Goal: Task Accomplishment & Management: Use online tool/utility

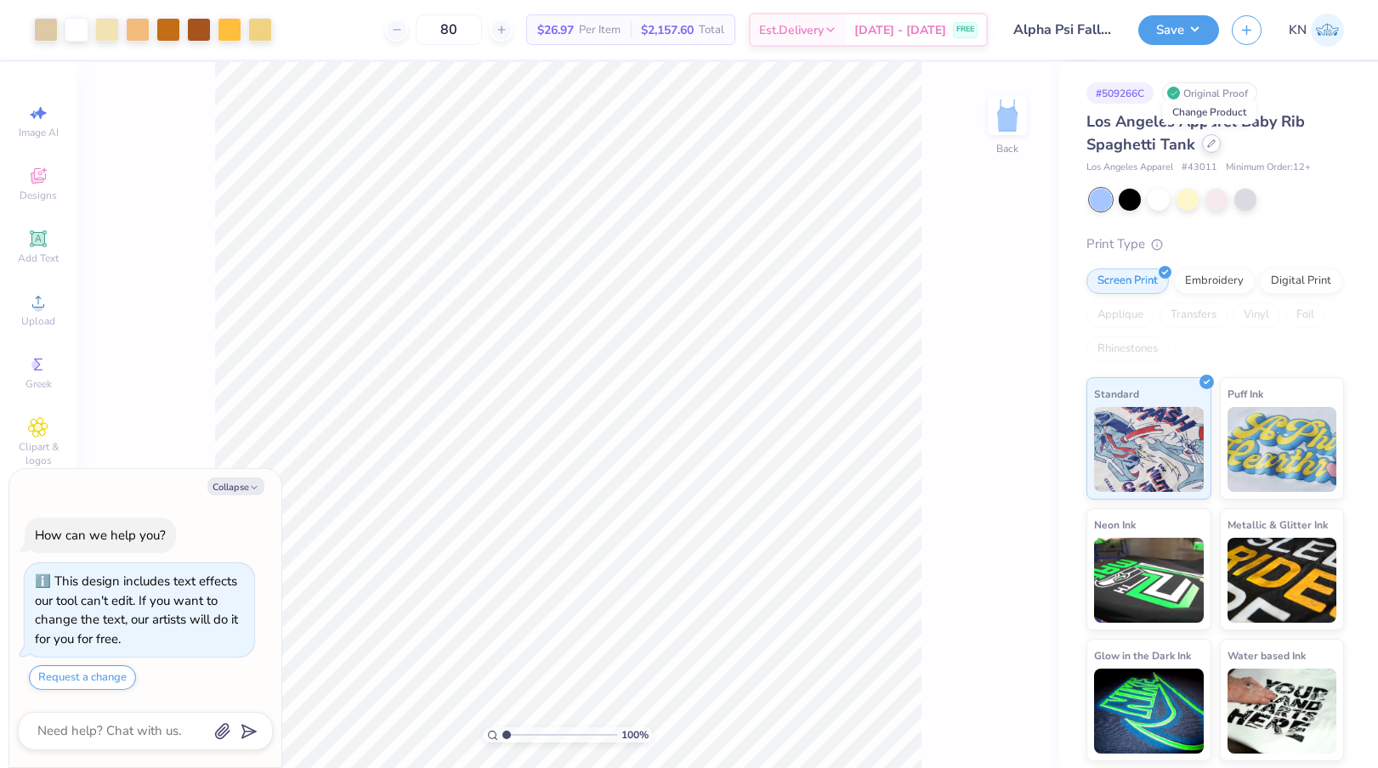
click at [1214, 142] on div at bounding box center [1211, 143] width 19 height 19
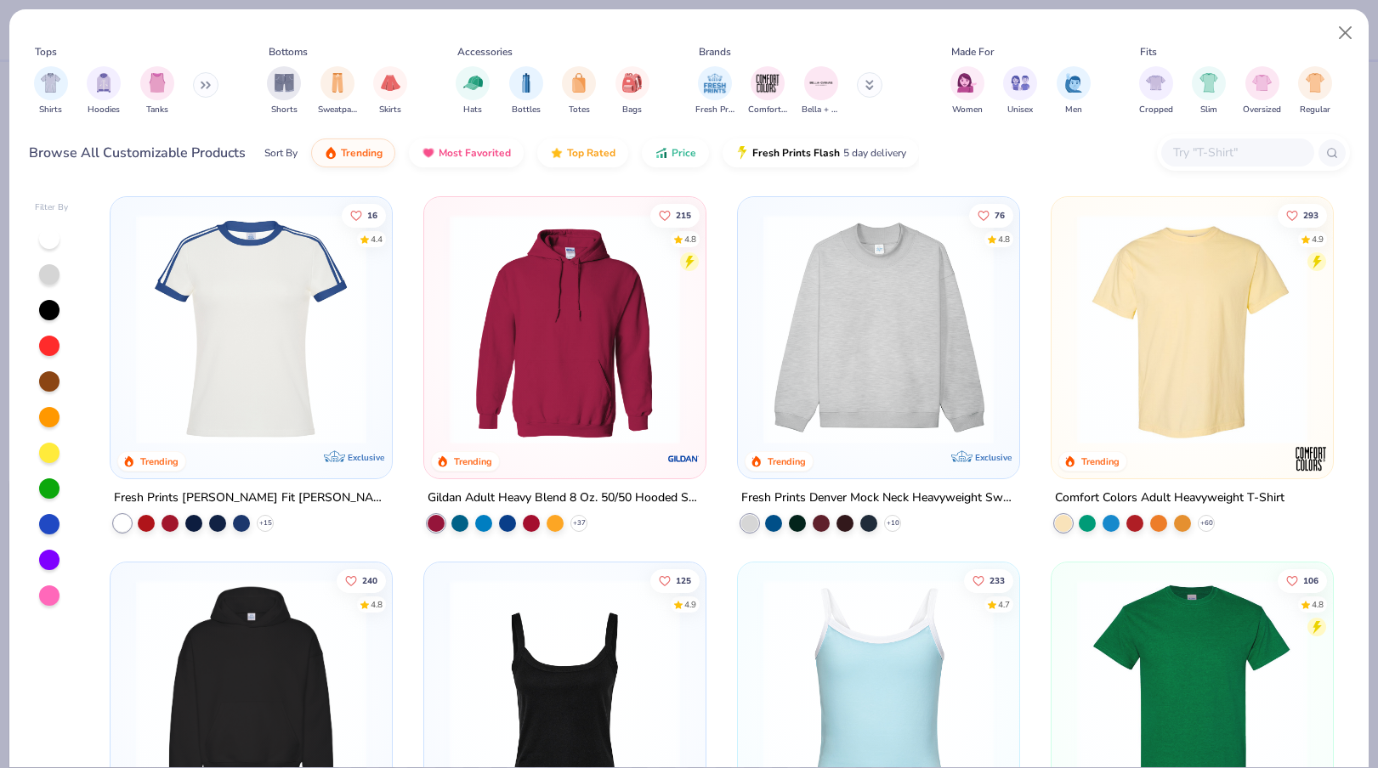
type textarea "x"
click at [1216, 156] on input "text" at bounding box center [1236, 153] width 131 height 20
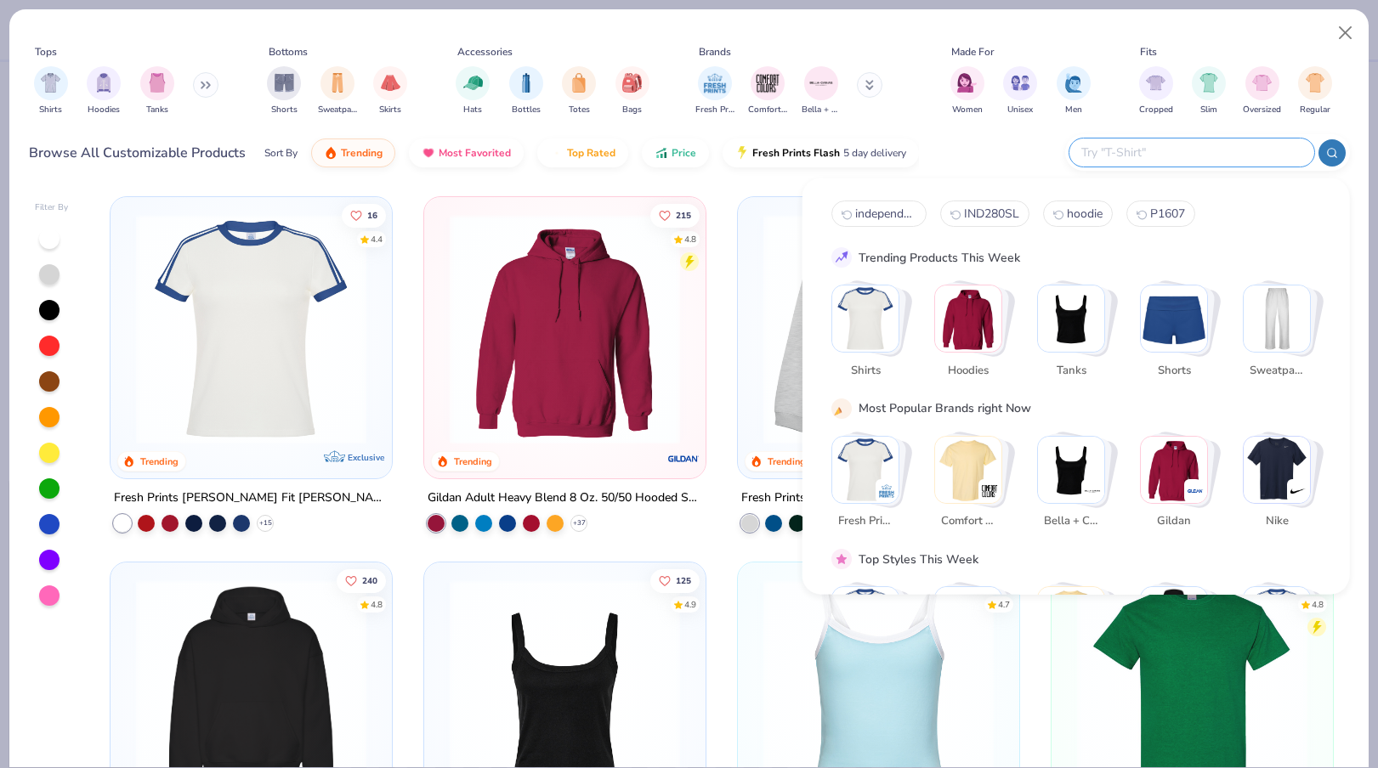
paste input "G200B"
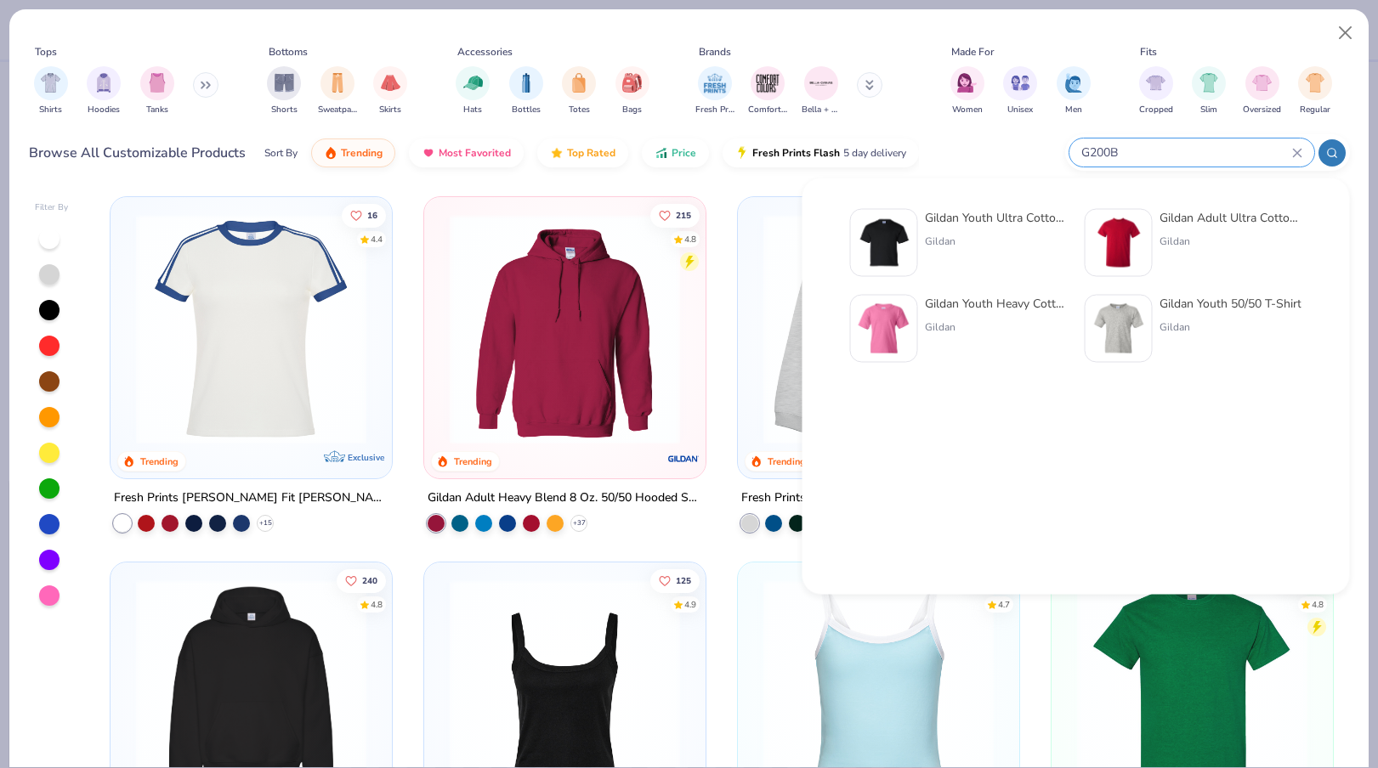
type input "G200B"
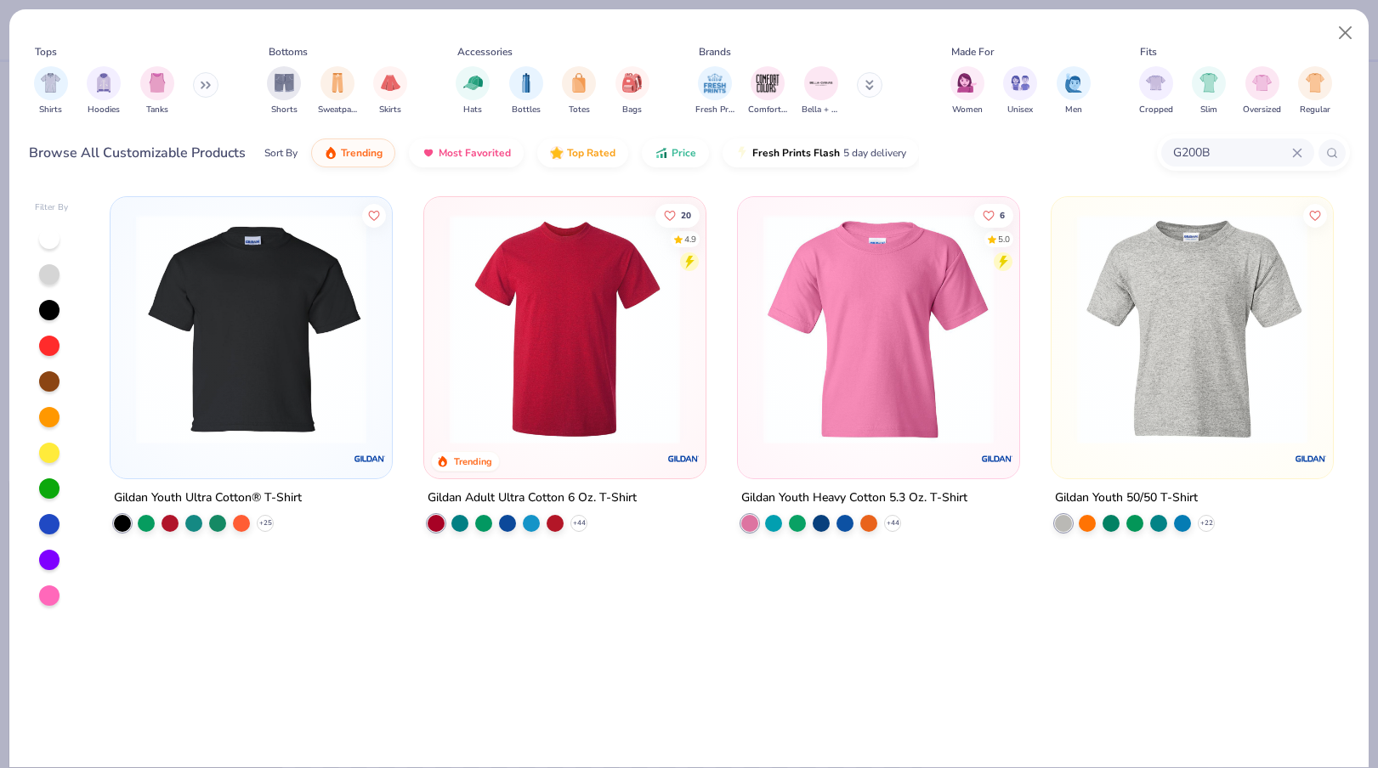
click at [309, 390] on img at bounding box center [251, 329] width 247 height 230
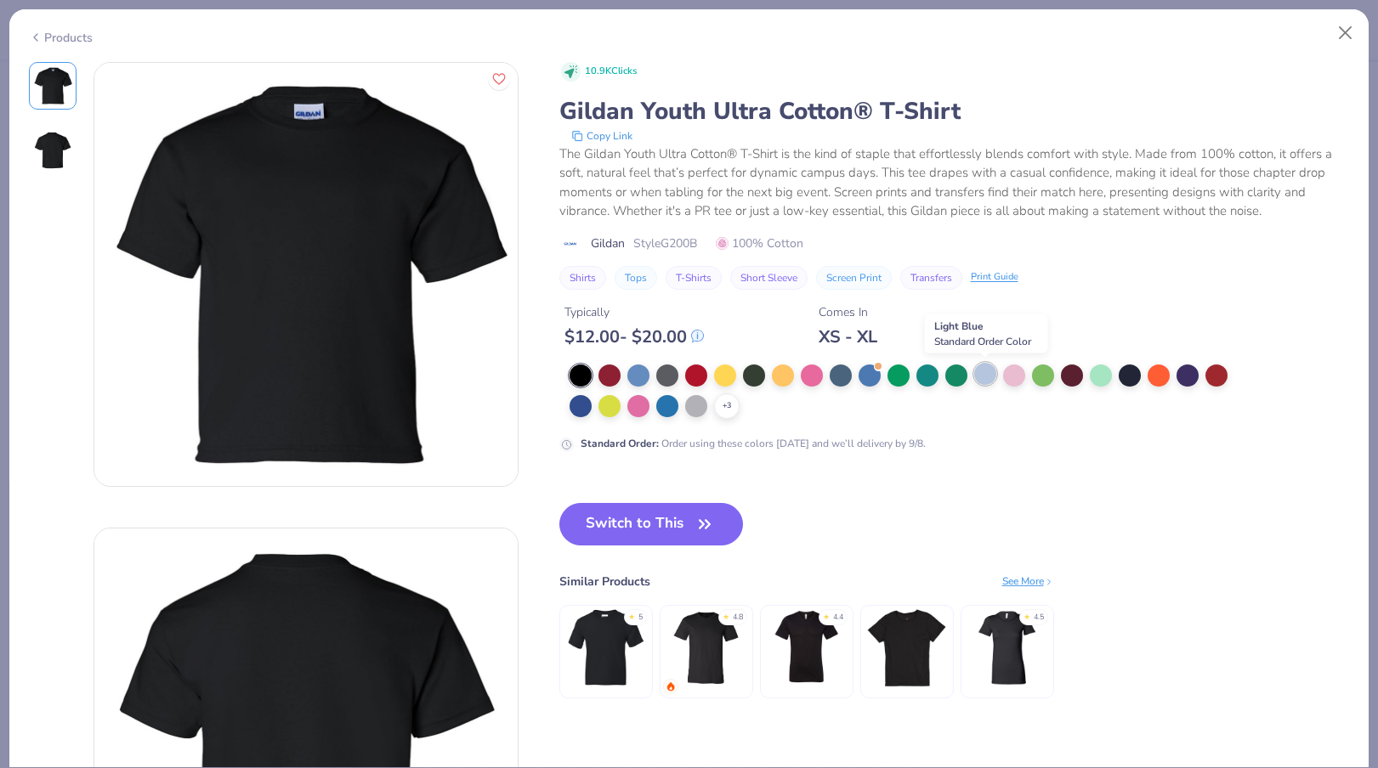
click at [986, 381] on div at bounding box center [985, 374] width 22 height 22
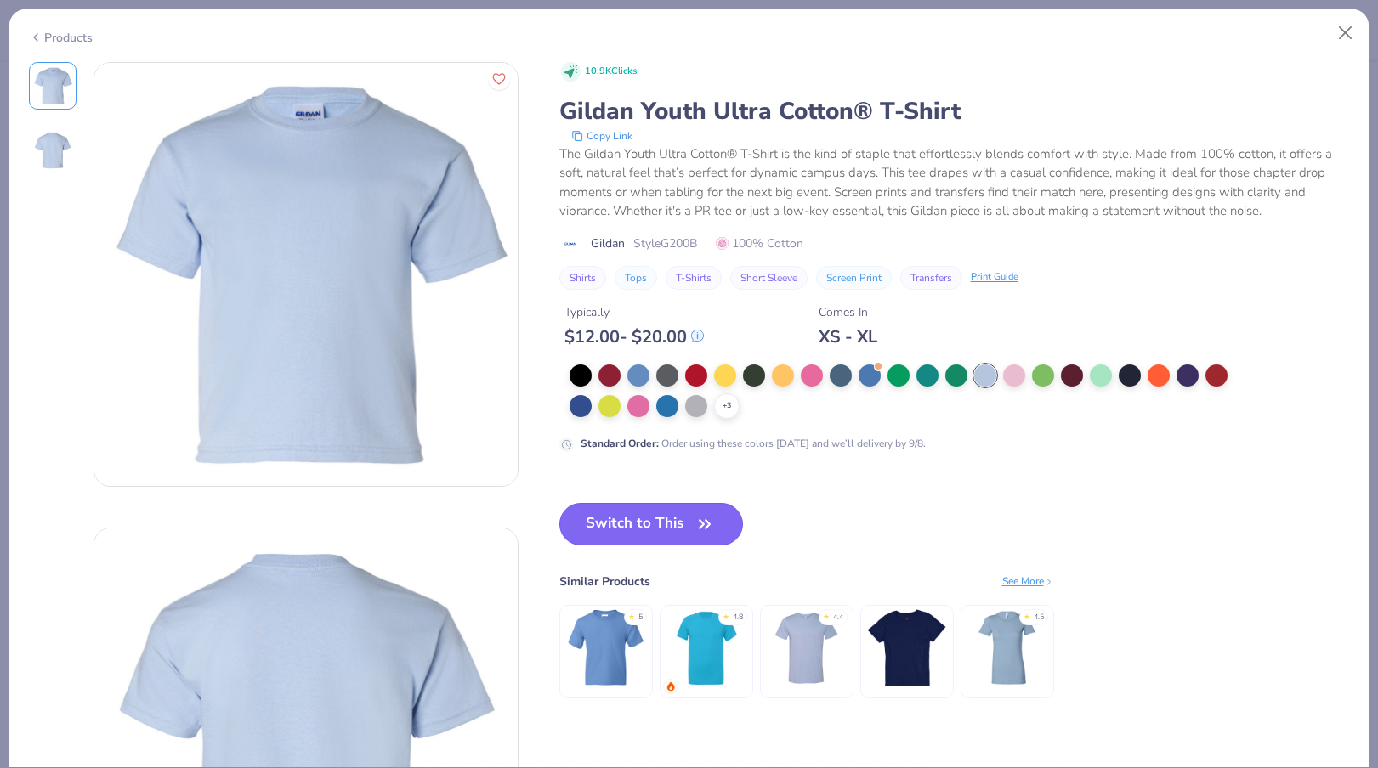
click at [648, 524] on button "Switch to This" at bounding box center [651, 524] width 184 height 43
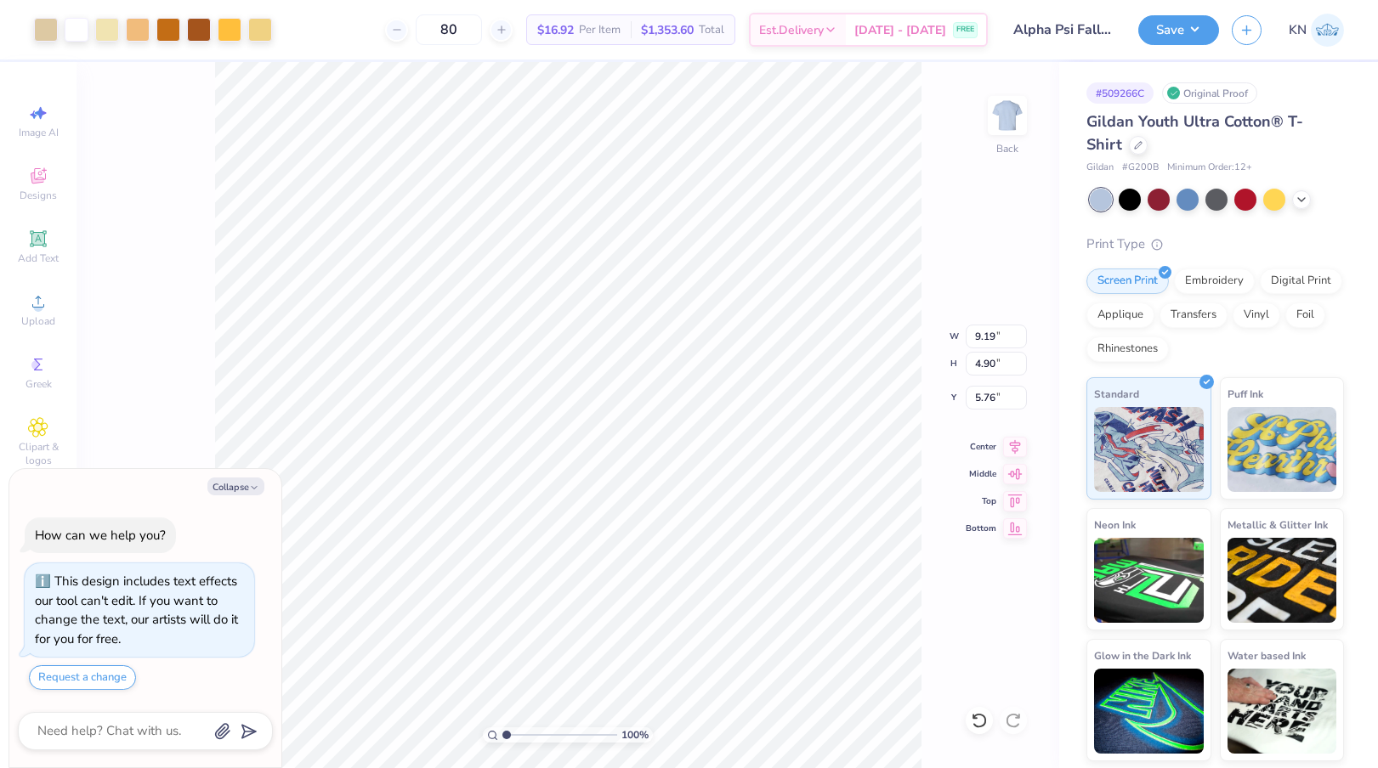
type textarea "x"
type input "9.19"
type input "4.90"
type input "5.76"
click at [1014, 447] on icon at bounding box center [1015, 444] width 24 height 20
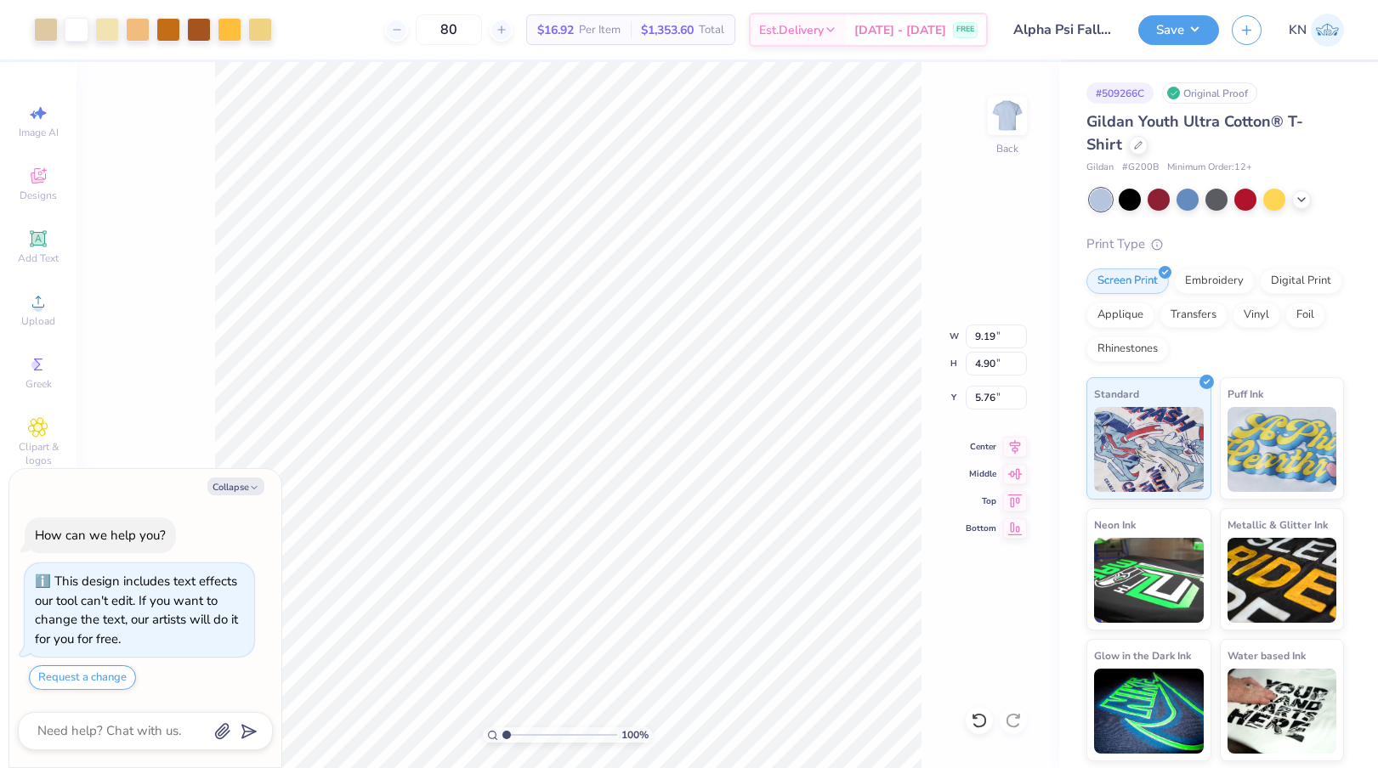
type textarea "x"
type input "2.55"
type textarea "x"
type input "3.00"
click at [1014, 445] on icon at bounding box center [1015, 445] width 11 height 14
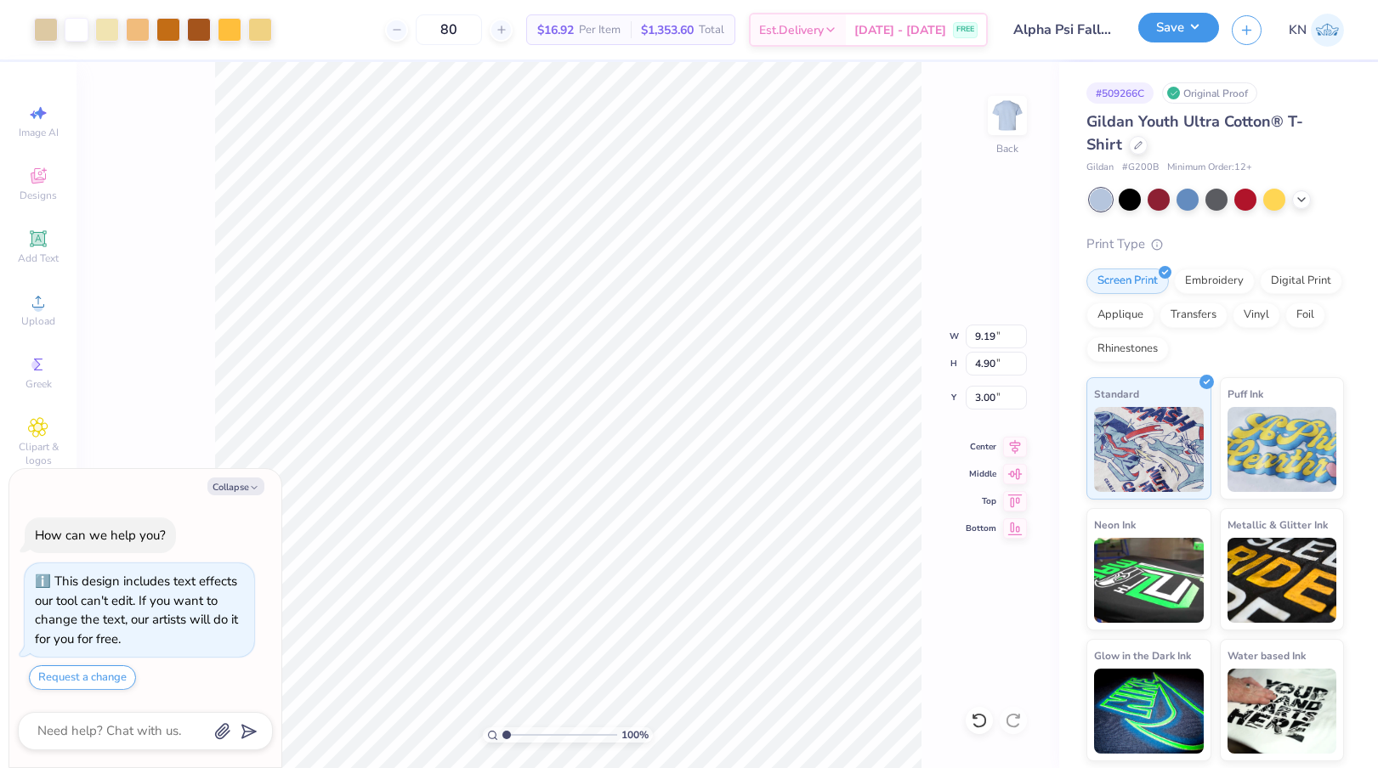
click at [1176, 31] on button "Save" at bounding box center [1178, 28] width 81 height 30
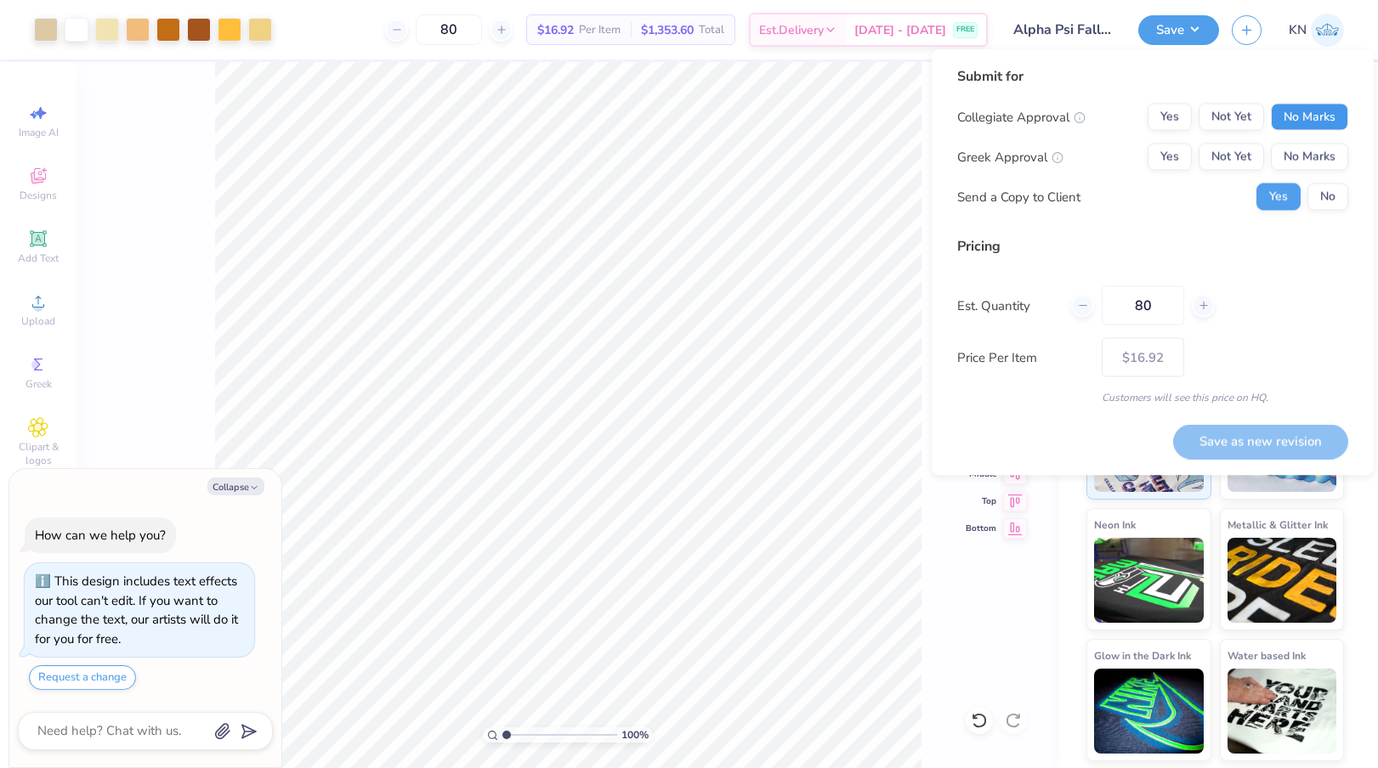
click at [1301, 111] on button "No Marks" at bounding box center [1309, 117] width 77 height 27
click at [1167, 158] on button "Yes" at bounding box center [1170, 157] width 44 height 27
click at [1332, 201] on button "No" at bounding box center [1327, 197] width 41 height 27
type textarea "x"
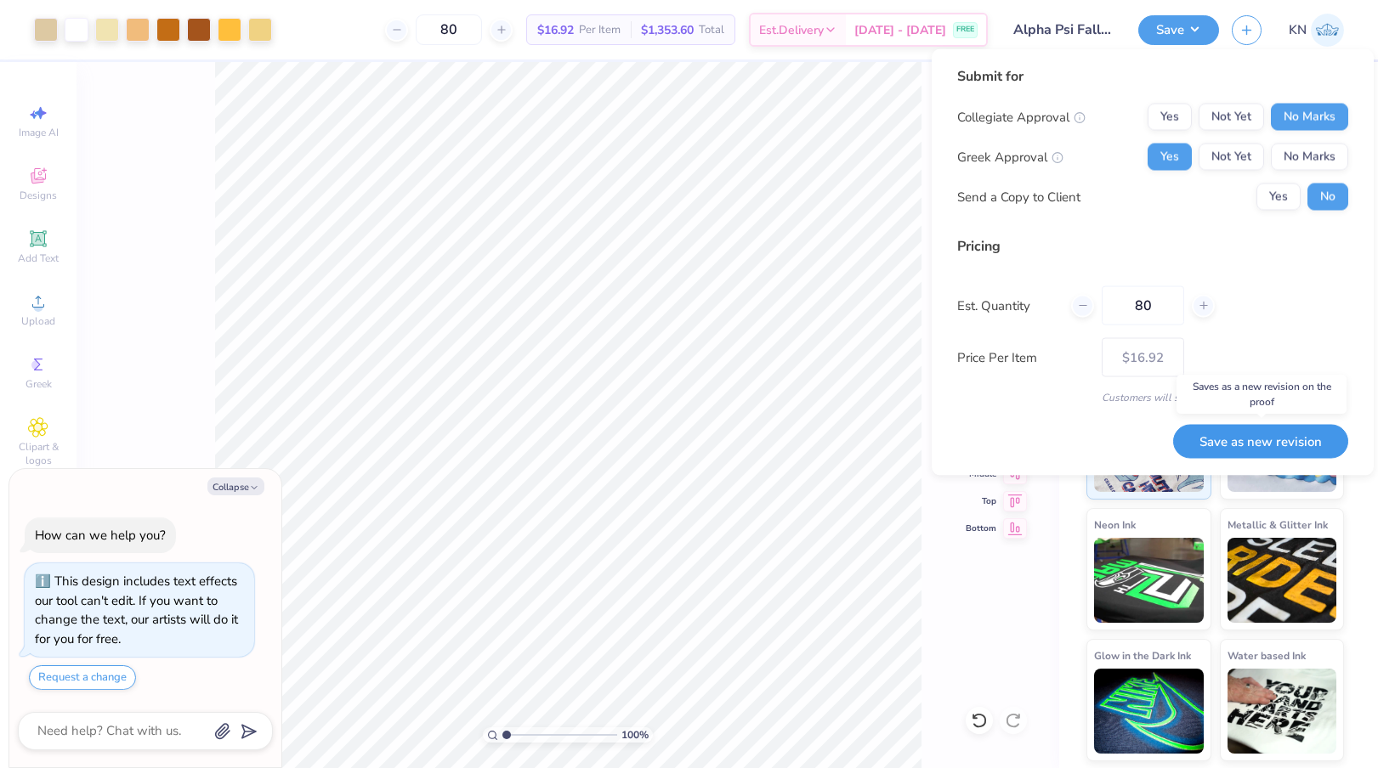
click at [1222, 440] on button "Save as new revision" at bounding box center [1260, 441] width 175 height 35
type input "$16.92"
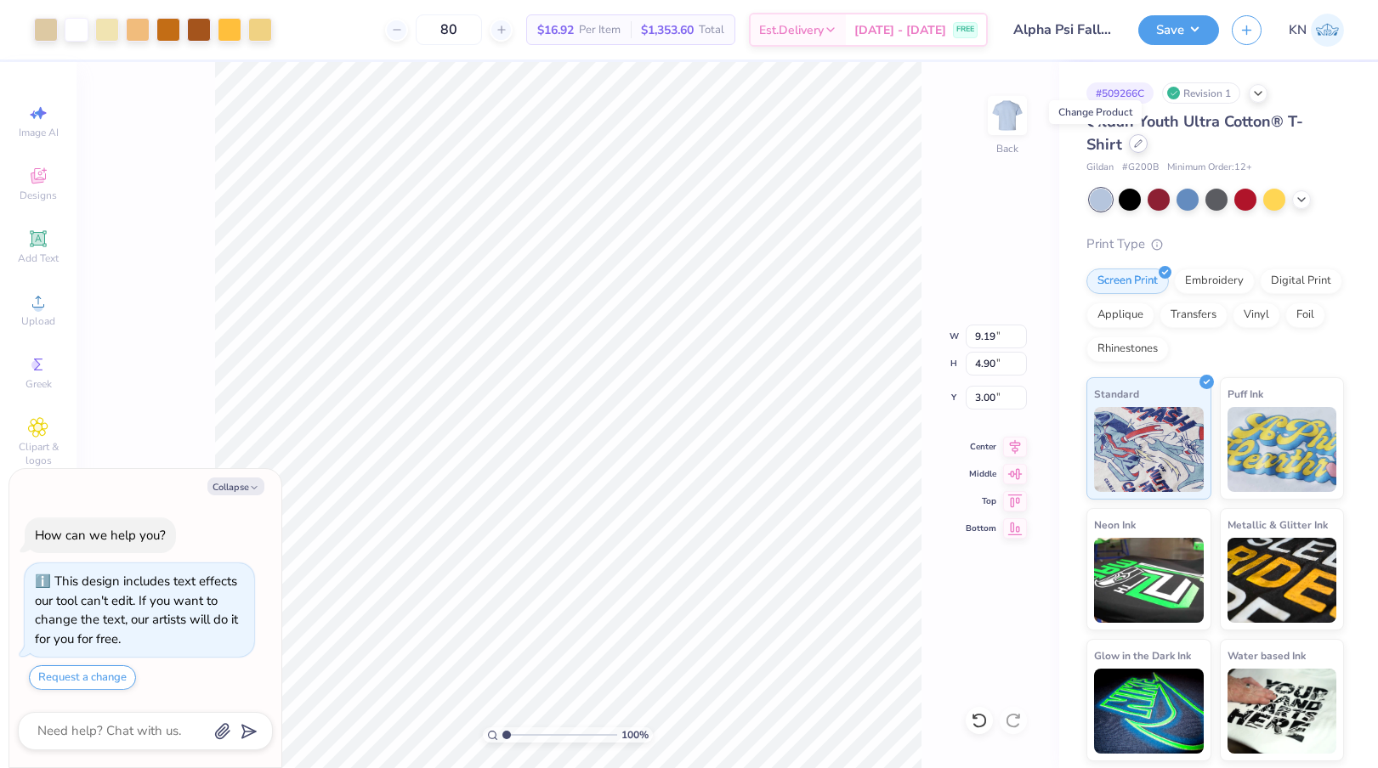
click at [1135, 144] on icon at bounding box center [1138, 143] width 7 height 7
type textarea "x"
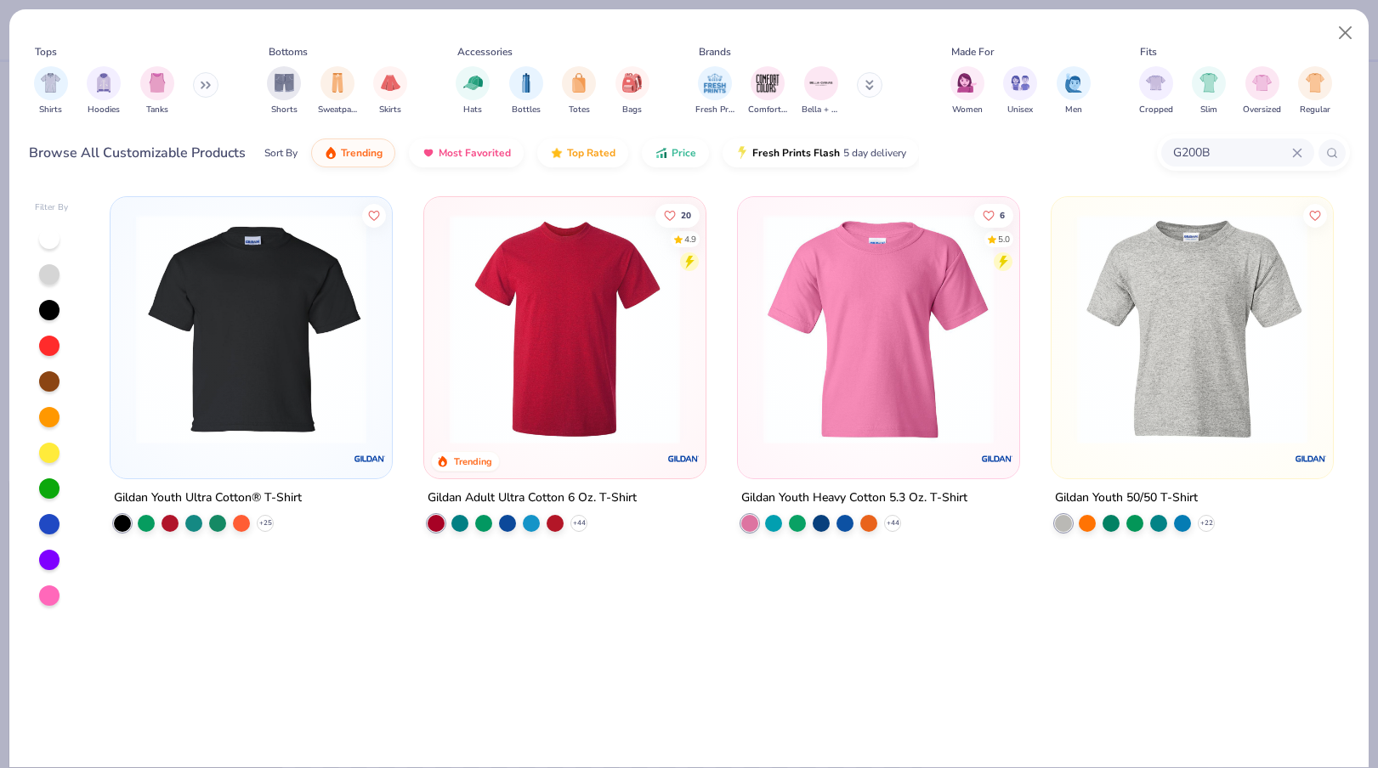
click at [1298, 151] on icon at bounding box center [1297, 153] width 8 height 8
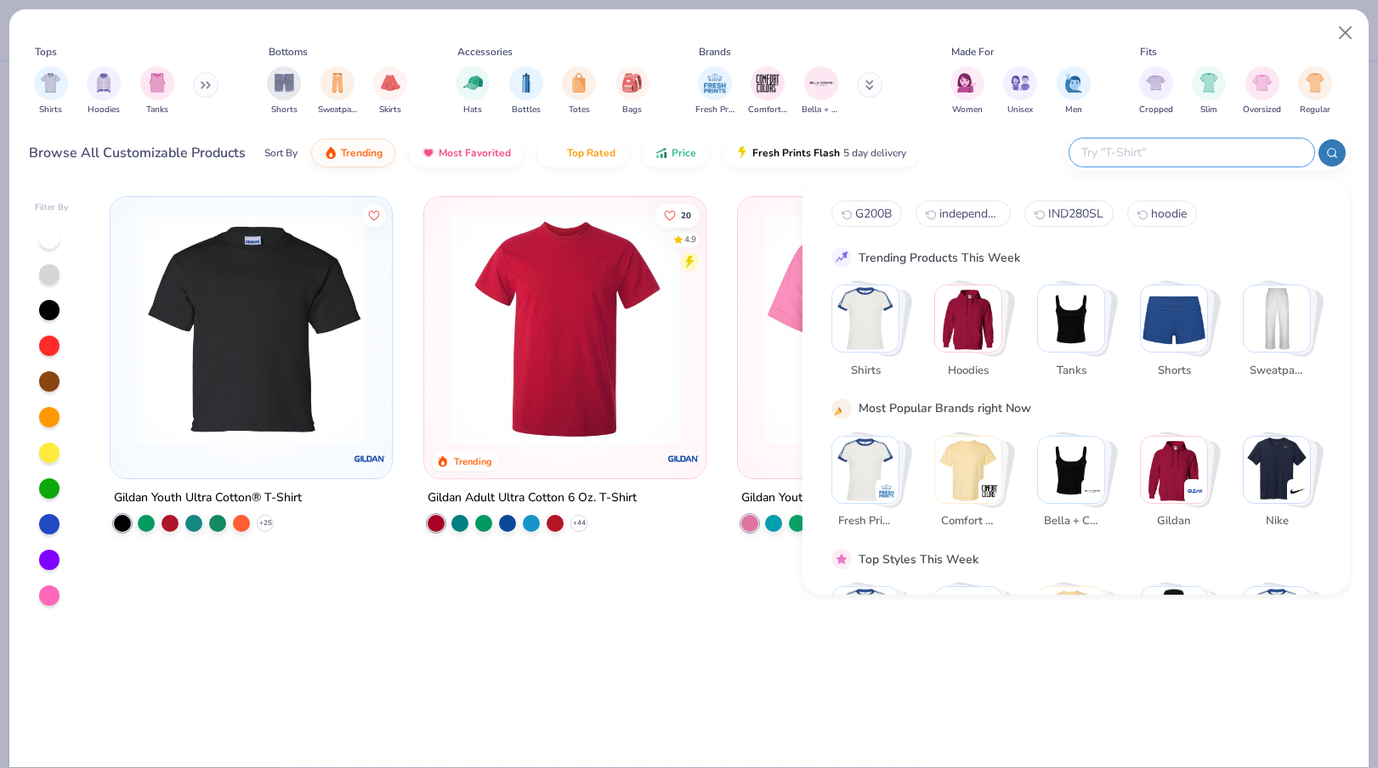
paste input "N5080"
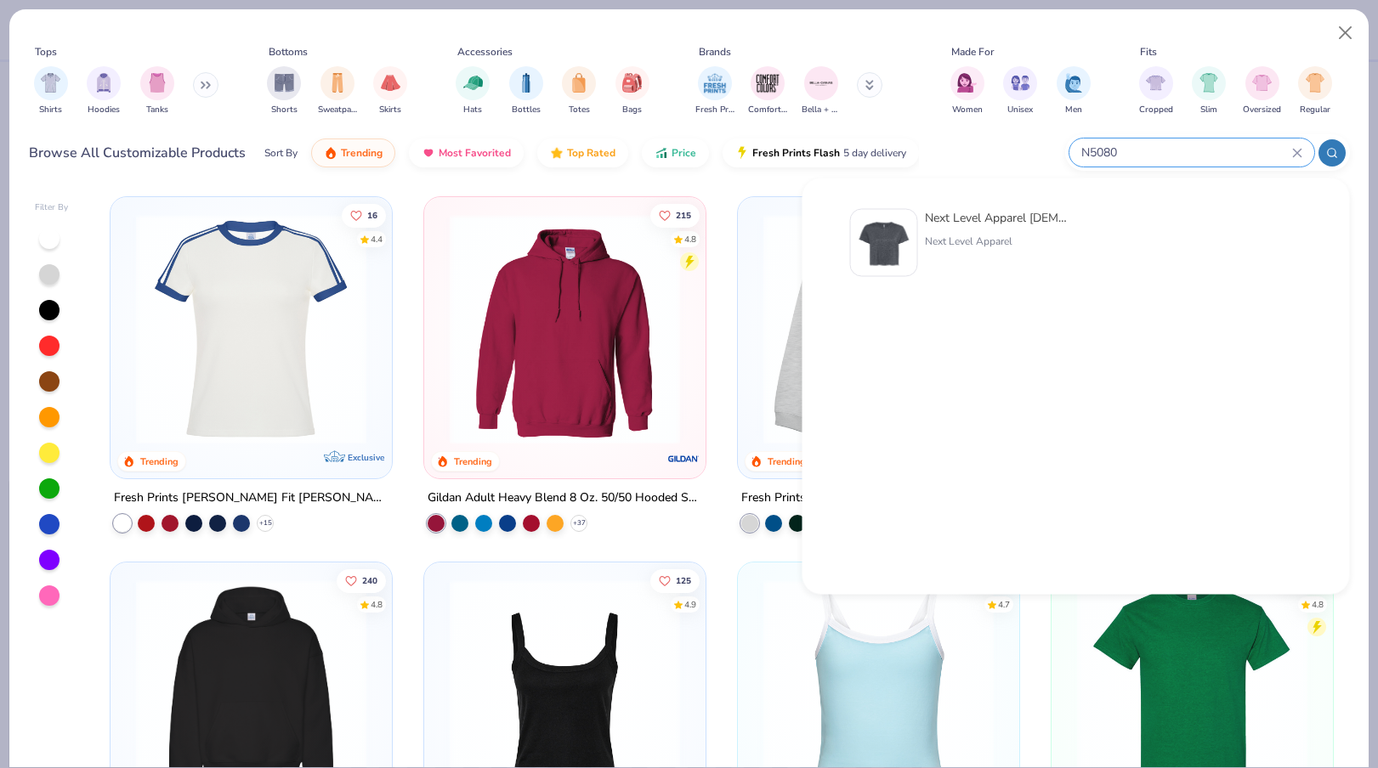
type input "N5080"
click at [900, 227] on img at bounding box center [884, 243] width 53 height 53
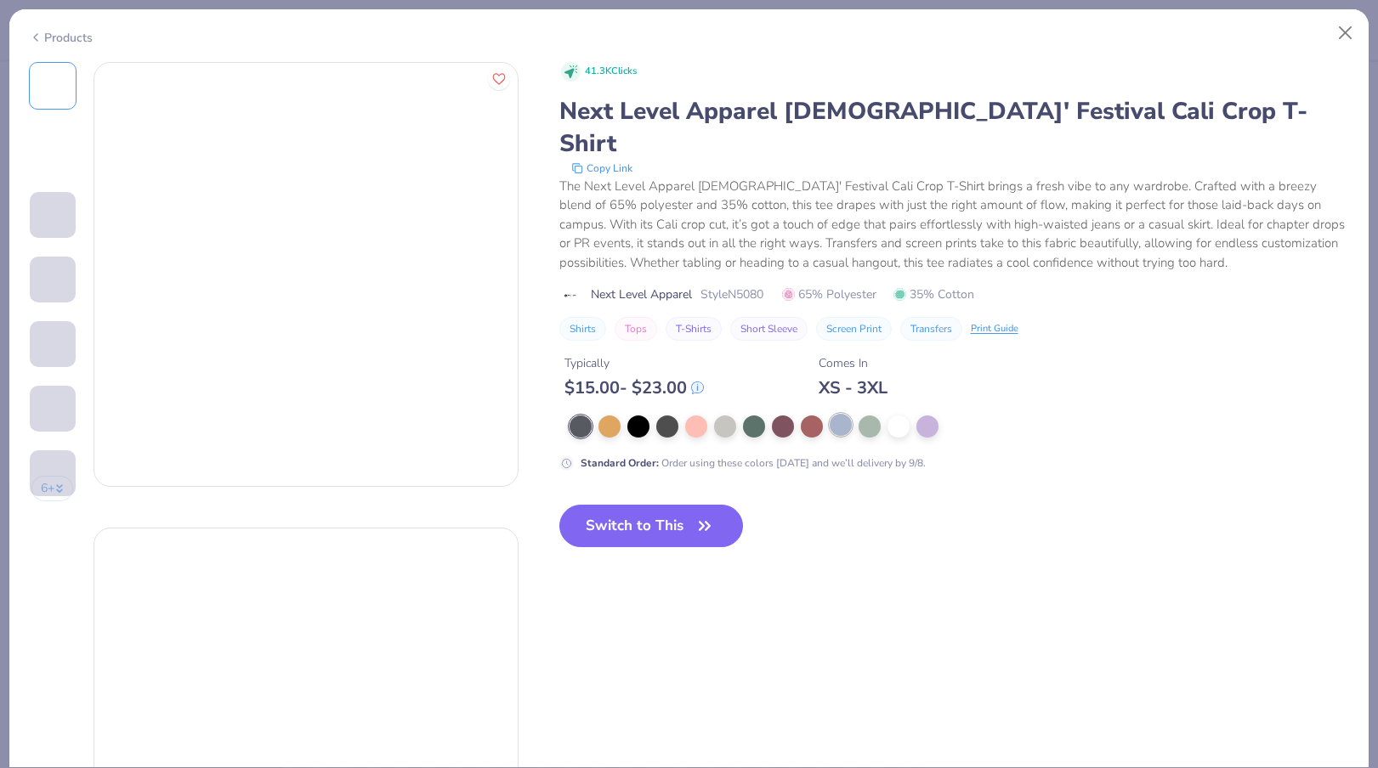
click at [837, 414] on div at bounding box center [841, 425] width 22 height 22
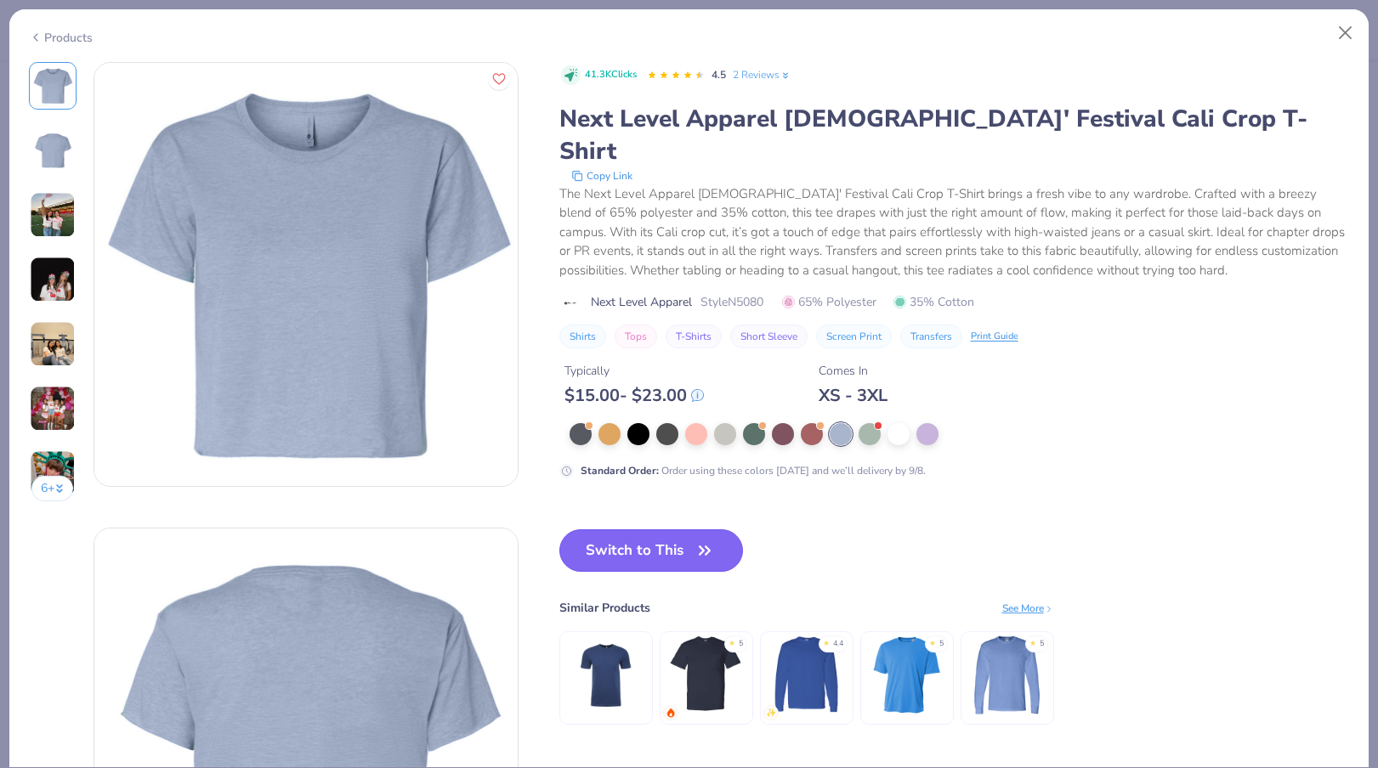
click at [684, 530] on button "Switch to This" at bounding box center [651, 551] width 184 height 43
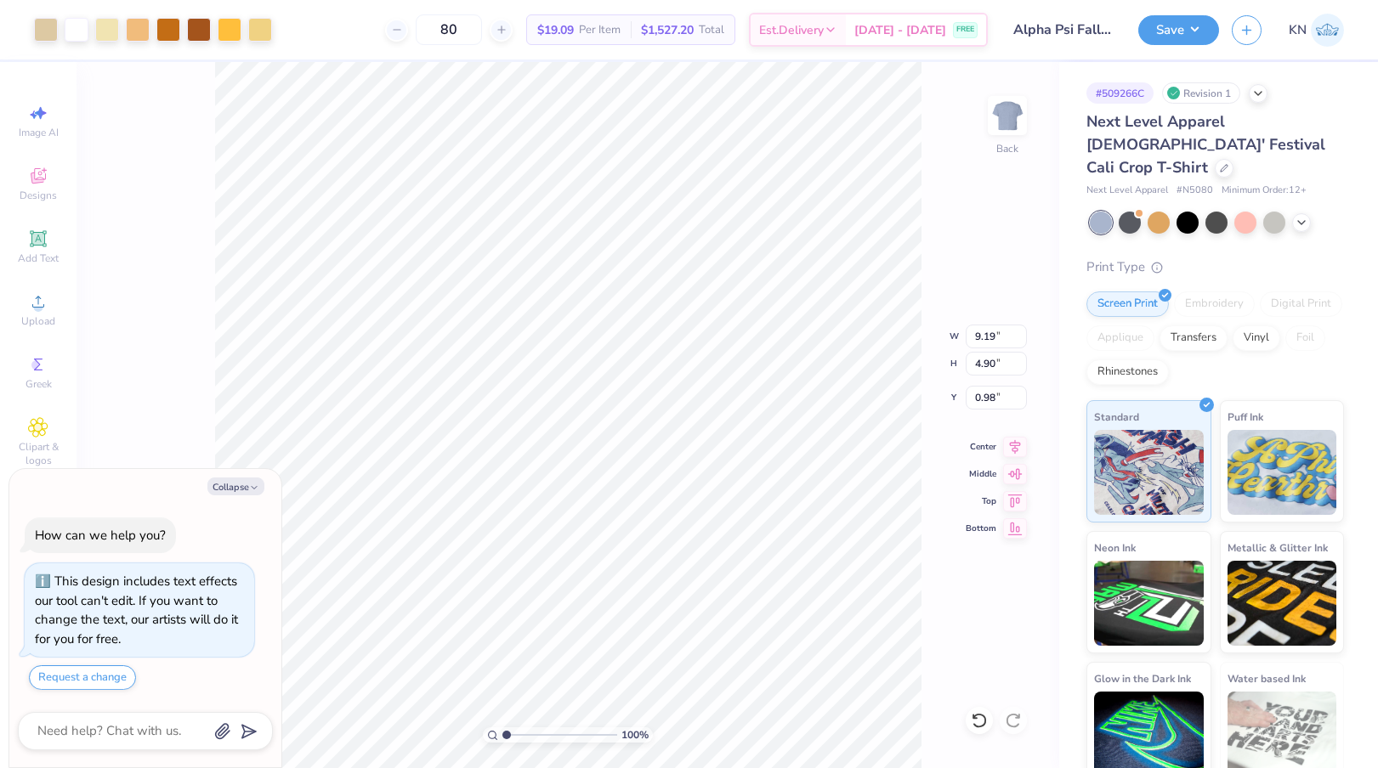
type textarea "x"
type input "3.00"
click at [1018, 447] on icon at bounding box center [1015, 444] width 24 height 20
click at [1174, 27] on button "Save" at bounding box center [1178, 28] width 81 height 30
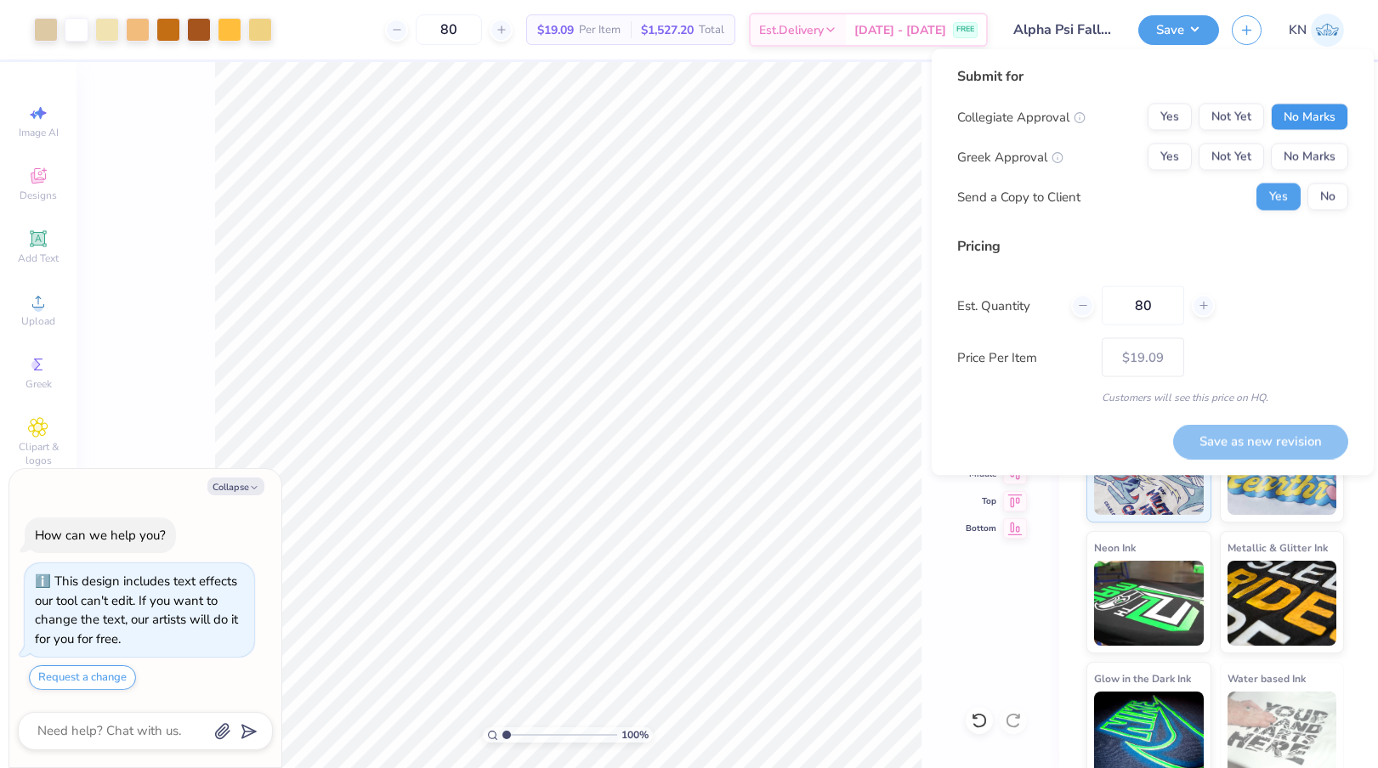
click at [1326, 116] on button "No Marks" at bounding box center [1309, 117] width 77 height 27
click at [1177, 154] on button "Yes" at bounding box center [1170, 157] width 44 height 27
click at [1330, 201] on button "No" at bounding box center [1327, 197] width 41 height 27
type textarea "x"
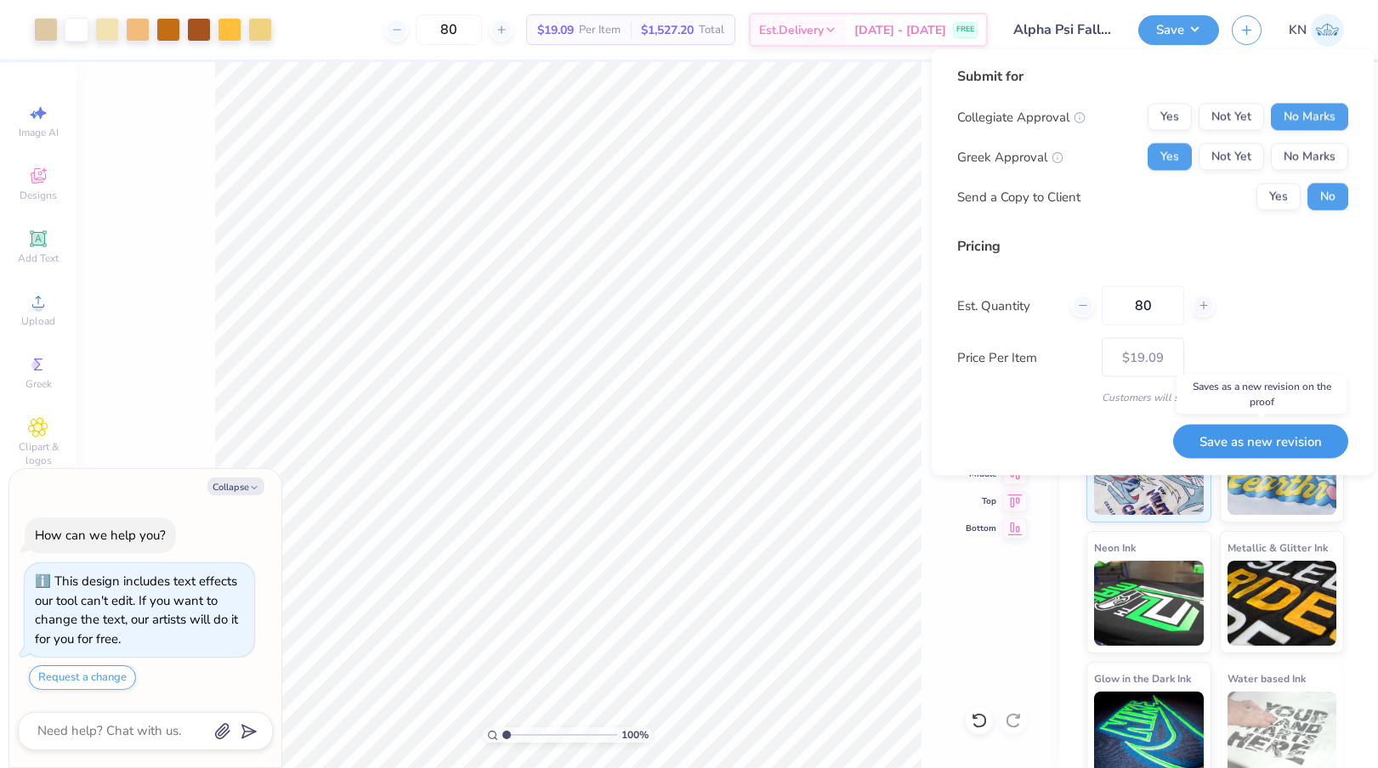
click at [1256, 439] on button "Save as new revision" at bounding box center [1260, 441] width 175 height 35
type input "– –"
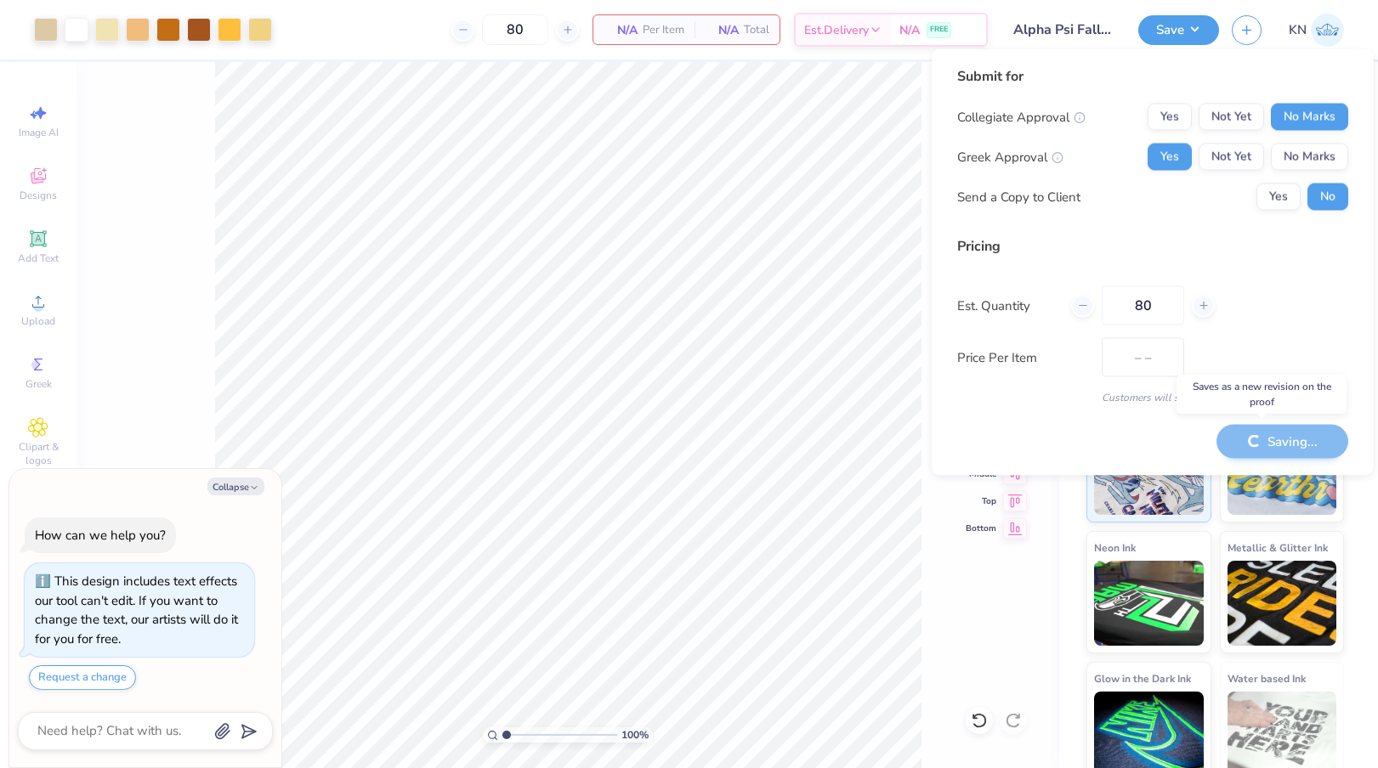
type textarea "x"
